Goal: Task Accomplishment & Management: Book appointment/travel/reservation

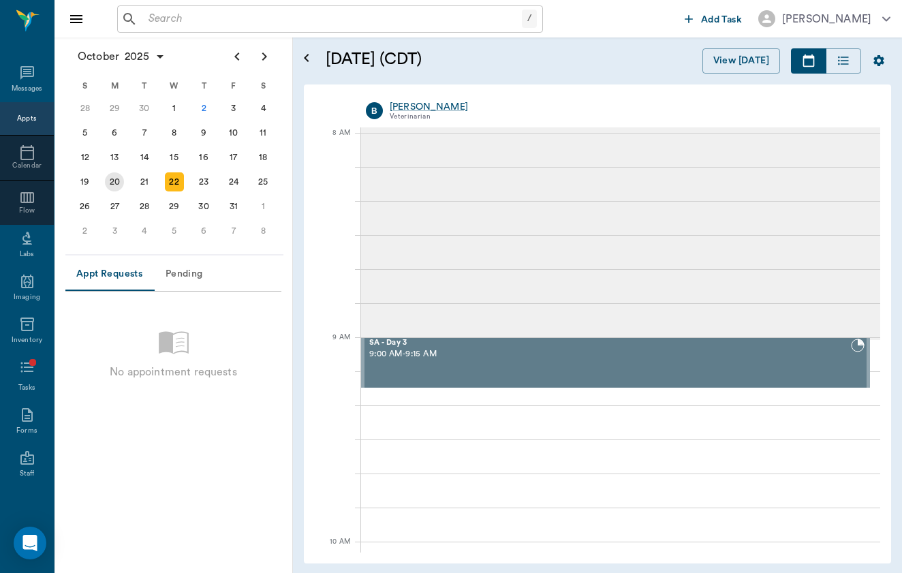
click at [115, 189] on div "20" at bounding box center [114, 181] width 19 height 19
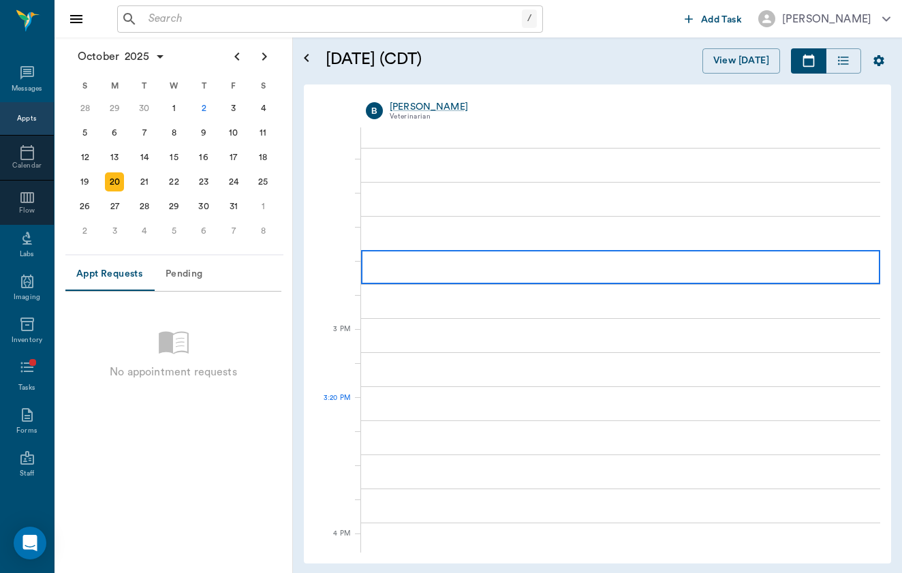
scroll to position [1238, 0]
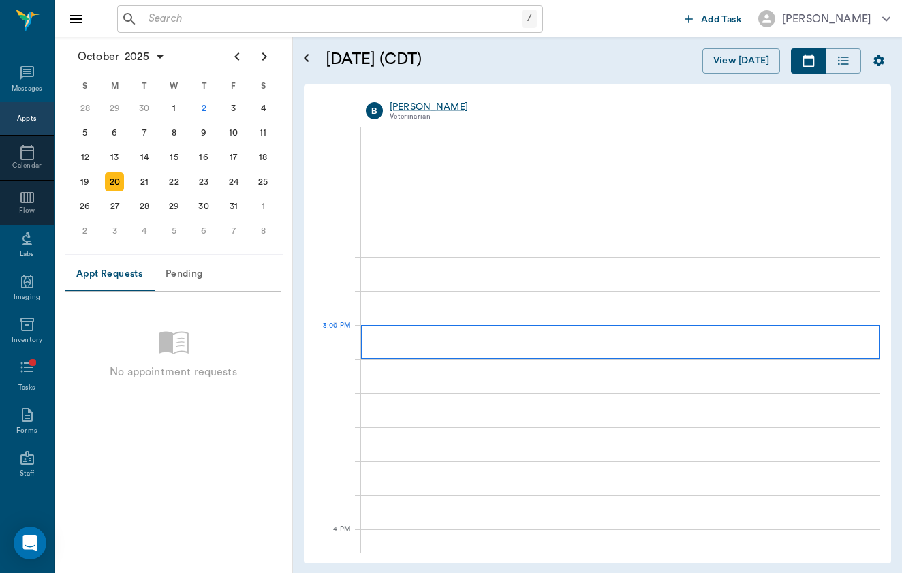
click at [619, 352] on div at bounding box center [620, 342] width 519 height 34
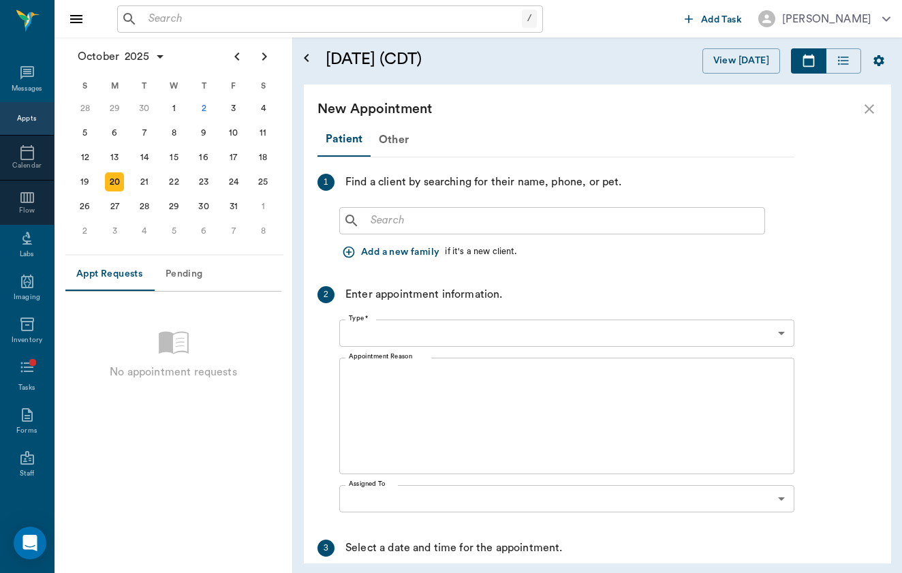
type input "[DATE]"
type input "03:00 PM"
type input "03:45 PM"
click at [401, 139] on div "Other" at bounding box center [394, 139] width 46 height 33
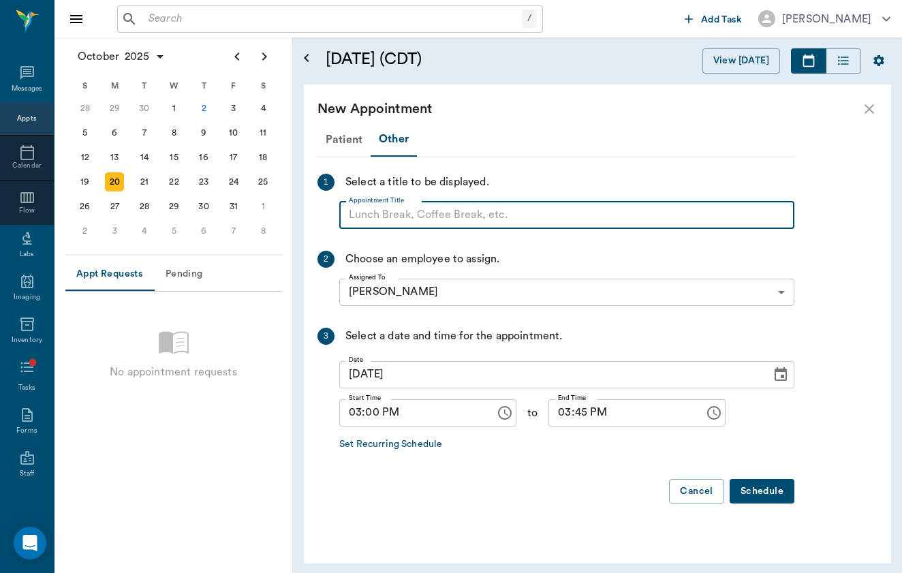
click at [407, 218] on input "Appointment Title" at bounding box center [566, 215] width 455 height 27
type input "DIAMOND MK"
click at [562, 414] on input "03:45 PM" at bounding box center [621, 412] width 146 height 27
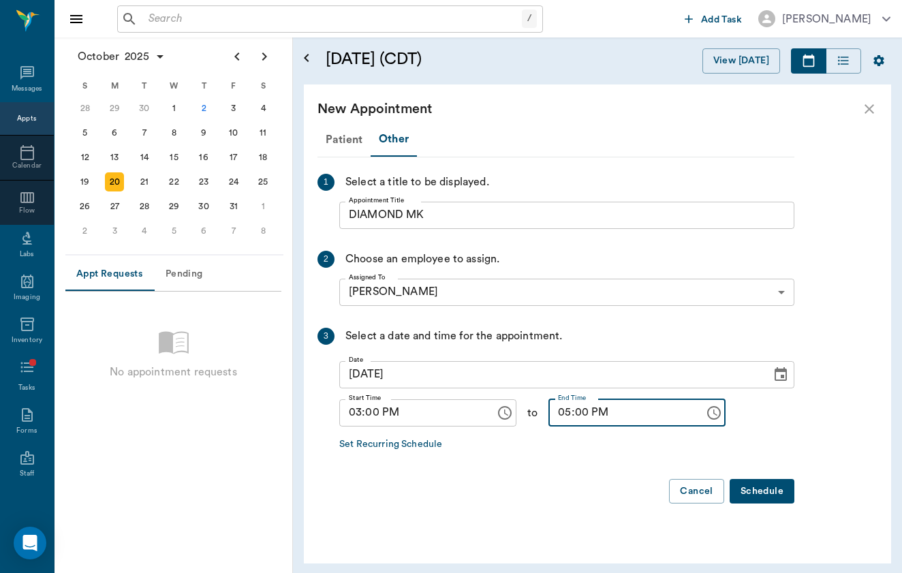
type input "05:00 PM"
click at [771, 506] on div at bounding box center [555, 508] width 477 height 11
click at [774, 494] on button "Schedule" at bounding box center [762, 491] width 65 height 25
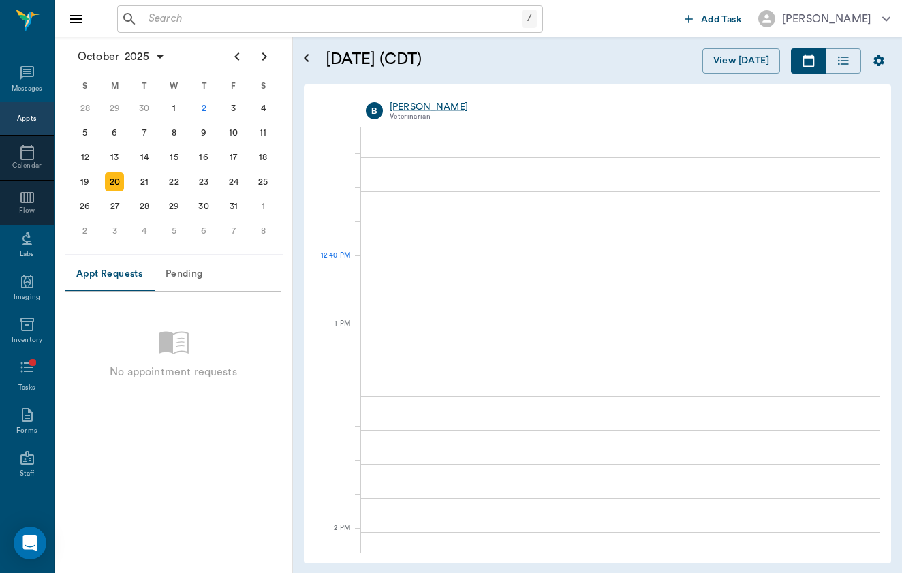
scroll to position [822, 0]
